Goal: Find specific page/section: Find specific page/section

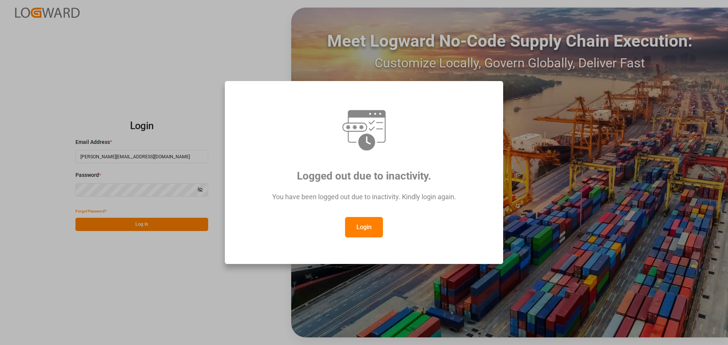
drag, startPoint x: 369, startPoint y: 228, endPoint x: 273, endPoint y: 230, distance: 96.3
click at [363, 229] on button "Login" at bounding box center [364, 227] width 38 height 20
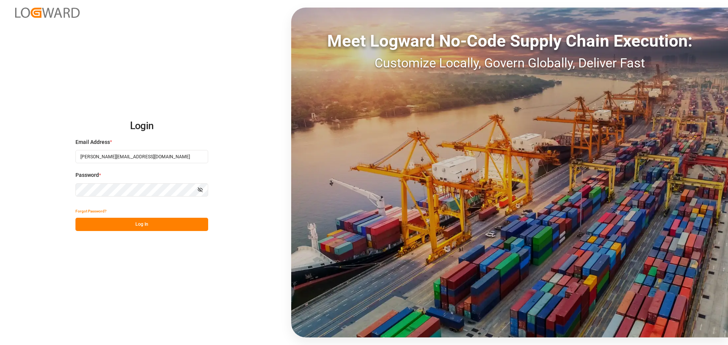
click at [130, 229] on button "Log In" at bounding box center [141, 224] width 133 height 13
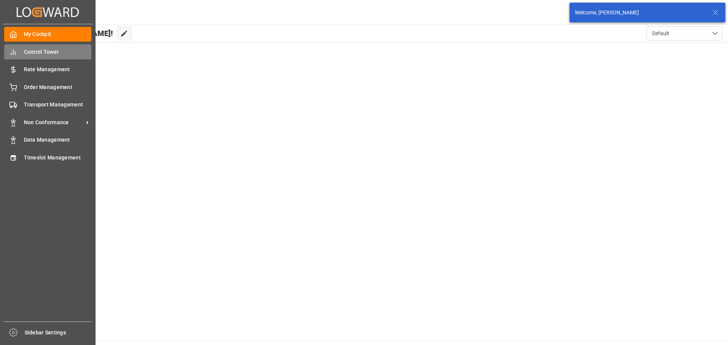
click at [47, 51] on span "Control Tower" at bounding box center [58, 52] width 68 height 8
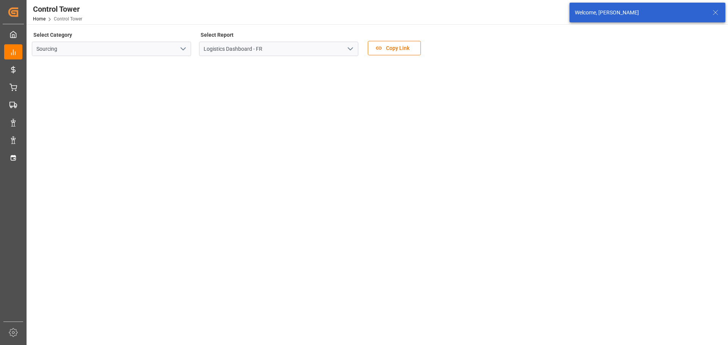
click at [350, 48] on icon "open menu" at bounding box center [350, 48] width 9 height 9
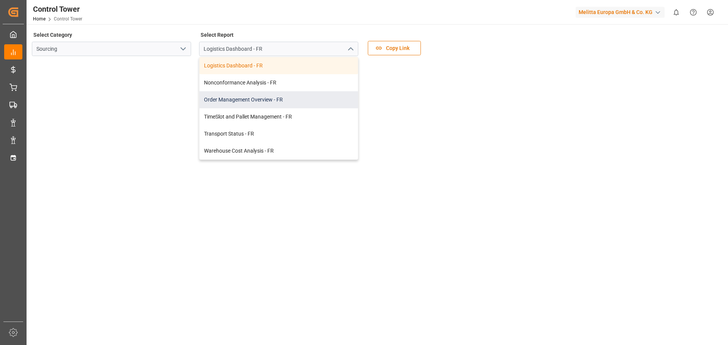
click at [235, 99] on div "Order Management Overview - FR" at bounding box center [278, 99] width 158 height 17
